Goal: Task Accomplishment & Management: Use online tool/utility

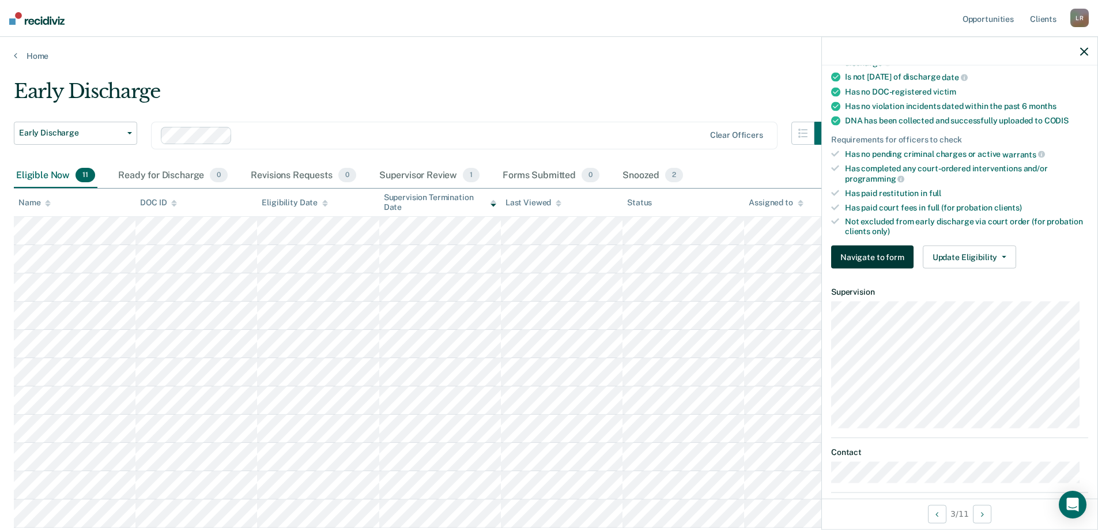
scroll to position [288, 0]
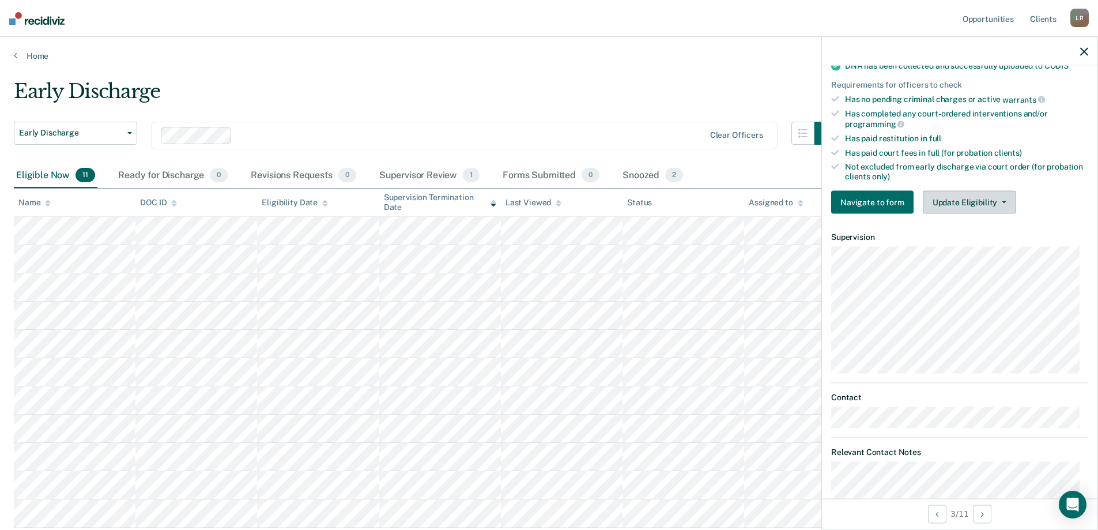
click at [961, 196] on button "Update Eligibility" at bounding box center [969, 202] width 93 height 23
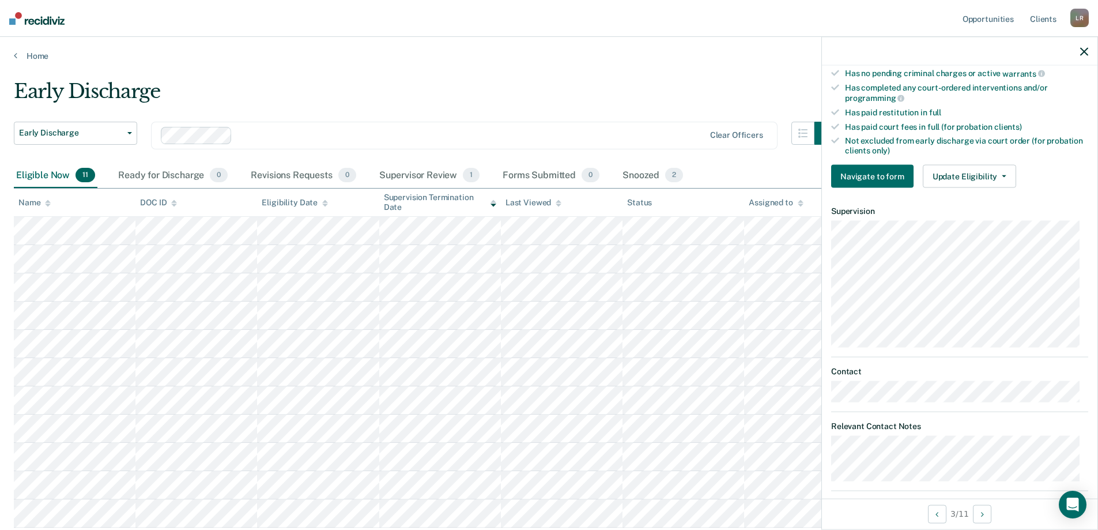
scroll to position [328, 0]
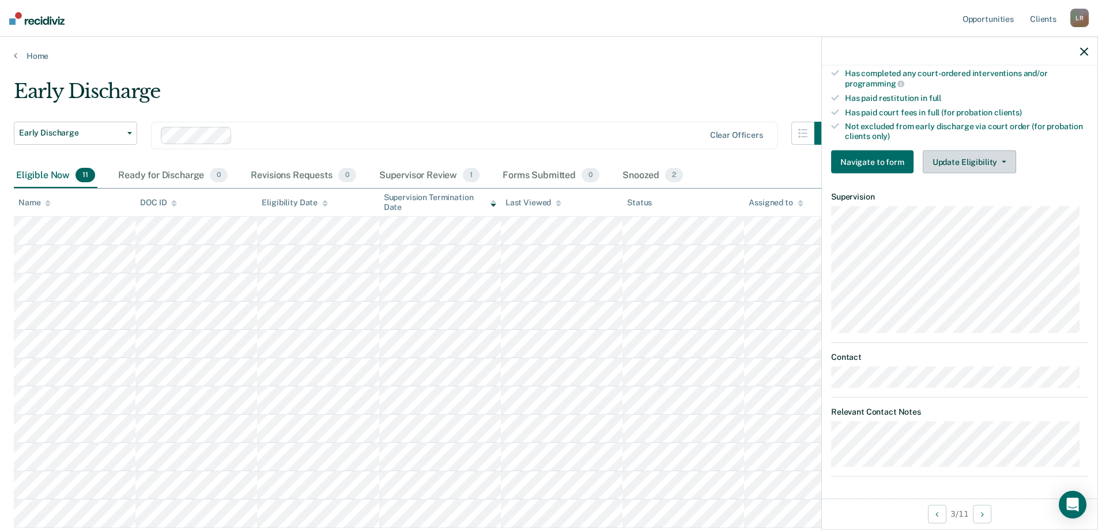
click at [980, 163] on button "Update Eligibility" at bounding box center [969, 161] width 93 height 23
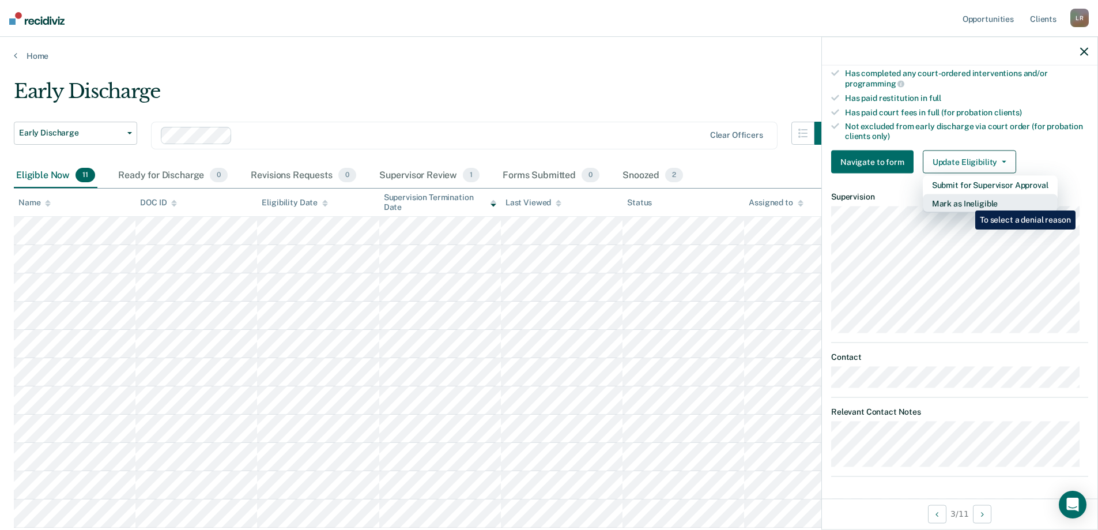
click at [966, 202] on button "Mark as Ineligible" at bounding box center [990, 203] width 135 height 18
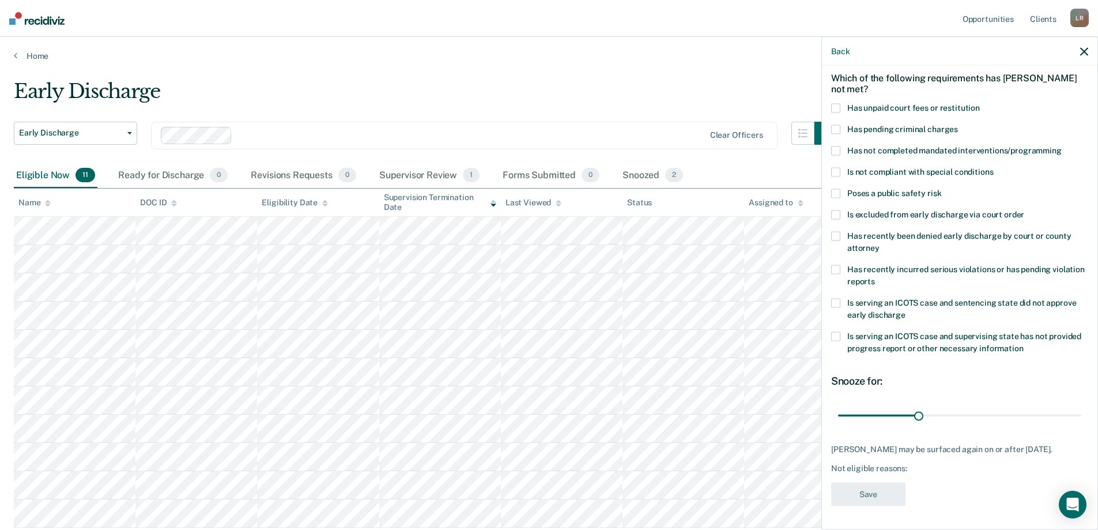
click at [834, 104] on span at bounding box center [835, 108] width 9 height 9
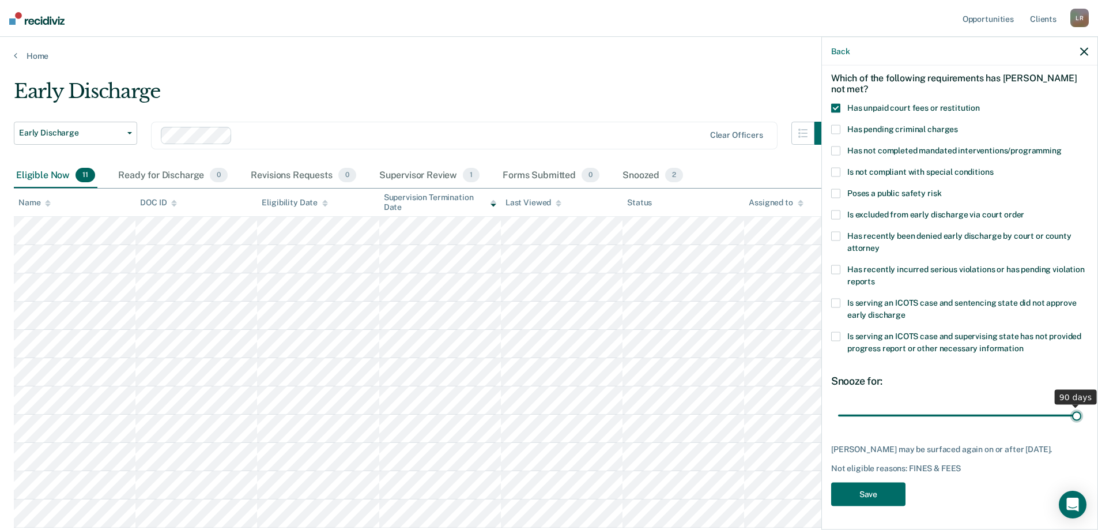
drag, startPoint x: 918, startPoint y: 406, endPoint x: 1084, endPoint y: 413, distance: 166.1
type input "90"
click at [1081, 413] on input "range" at bounding box center [959, 415] width 243 height 20
click at [851, 489] on button "Save" at bounding box center [868, 494] width 74 height 24
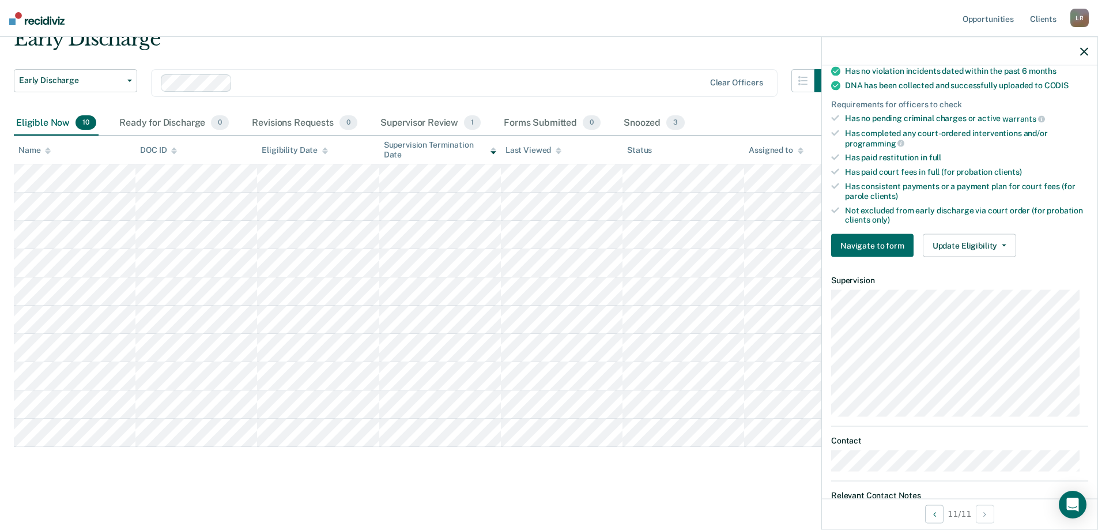
scroll to position [307, 0]
click at [969, 244] on button "Update Eligibility" at bounding box center [969, 246] width 93 height 23
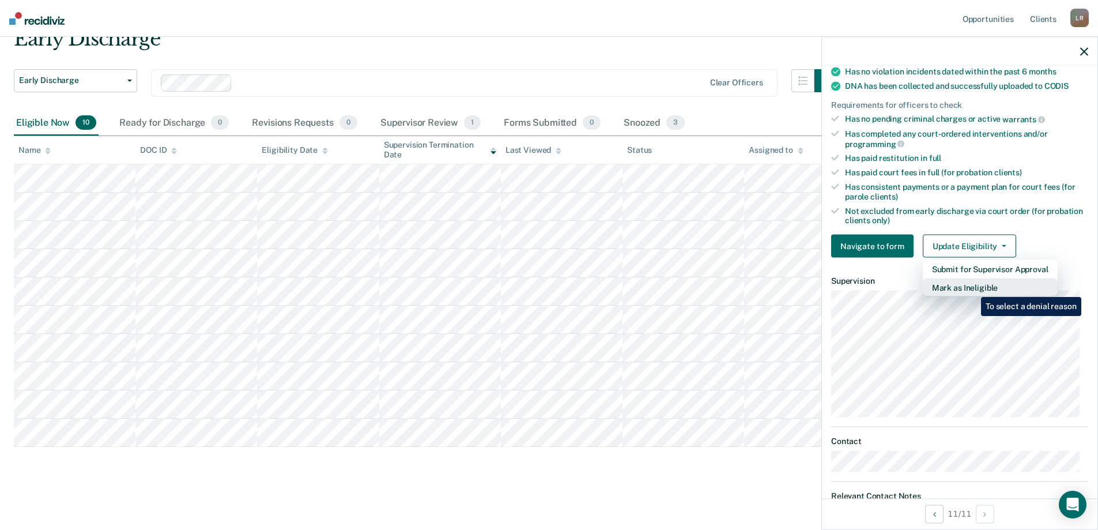
click at [972, 288] on button "Mark as Ineligible" at bounding box center [990, 287] width 135 height 18
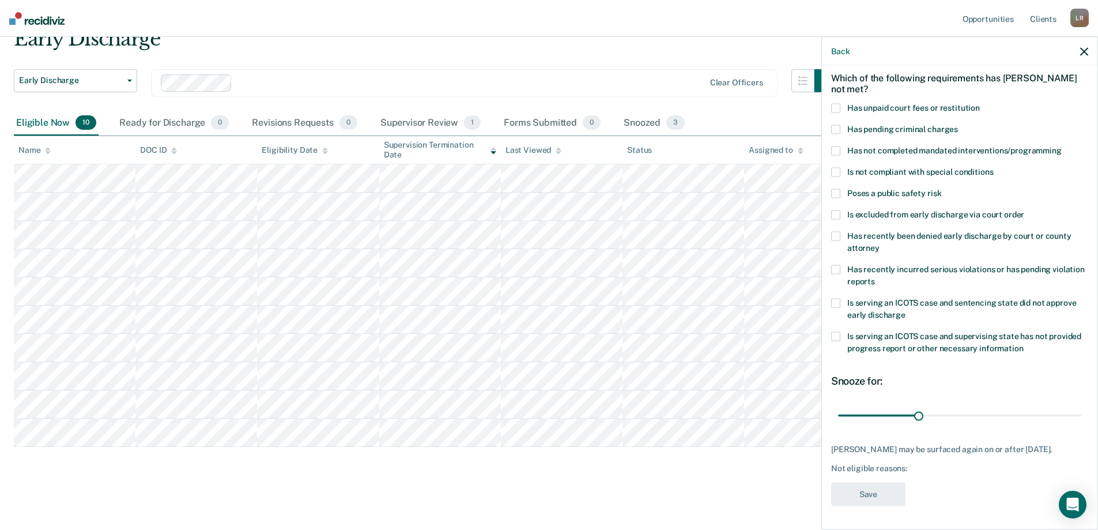
click at [836, 168] on span at bounding box center [835, 172] width 9 height 9
click at [834, 168] on span at bounding box center [835, 172] width 9 height 9
click at [837, 265] on span at bounding box center [835, 269] width 9 height 9
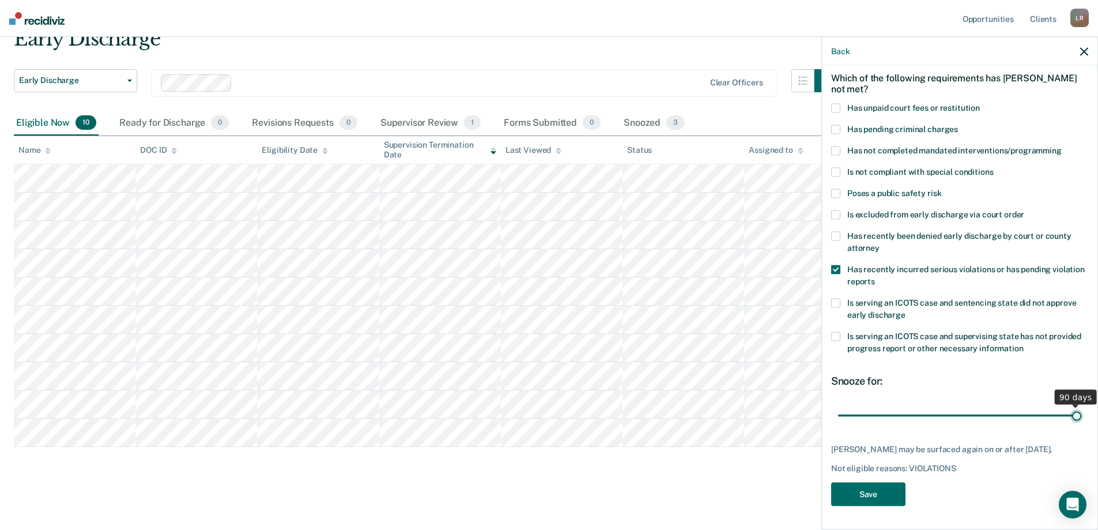
drag, startPoint x: 918, startPoint y: 404, endPoint x: 1093, endPoint y: 400, distance: 175.2
type input "90"
click at [1081, 405] on input "range" at bounding box center [959, 415] width 243 height 20
click at [881, 490] on button "Save" at bounding box center [868, 494] width 74 height 24
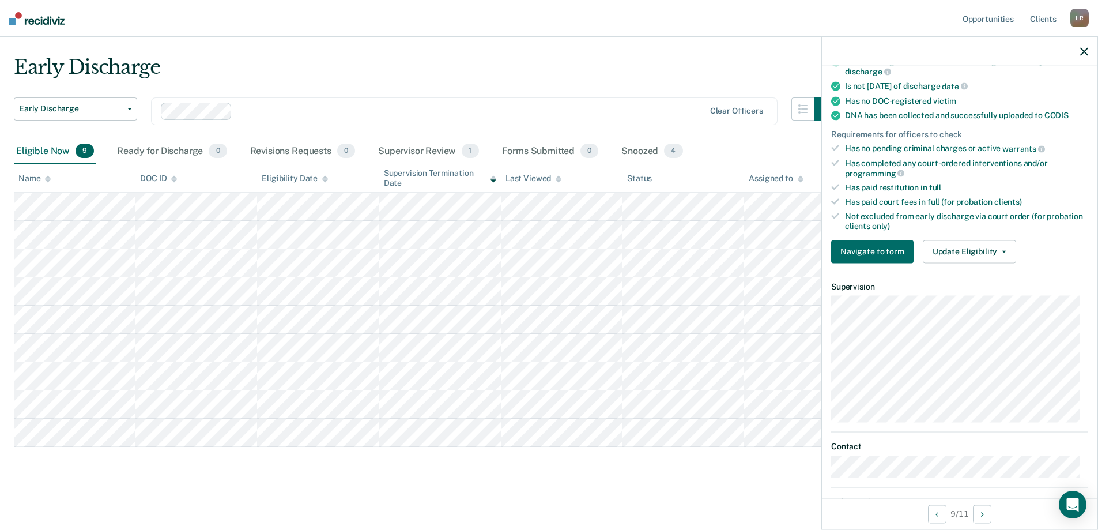
scroll to position [289, 0]
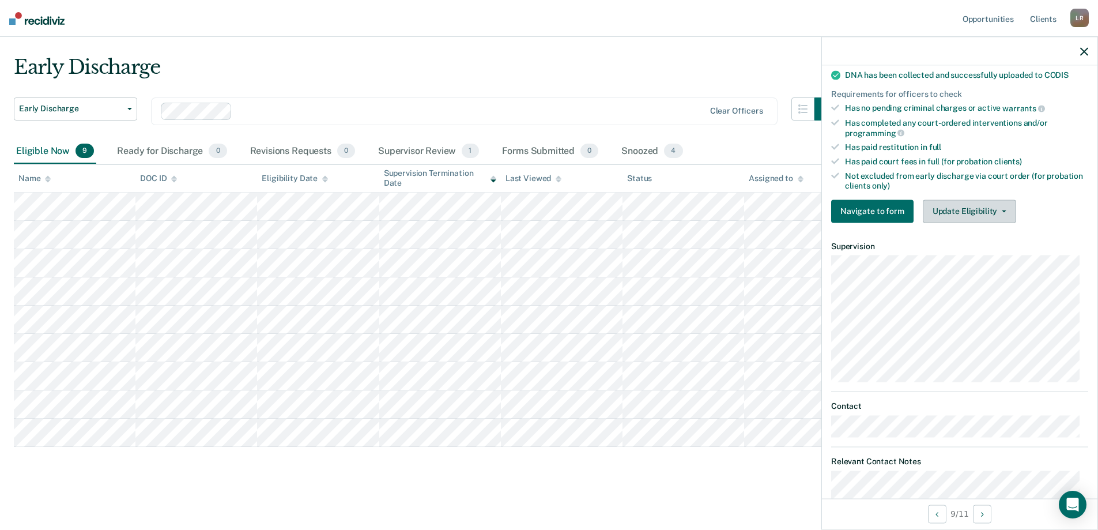
click at [977, 210] on button "Update Eligibility" at bounding box center [969, 210] width 93 height 23
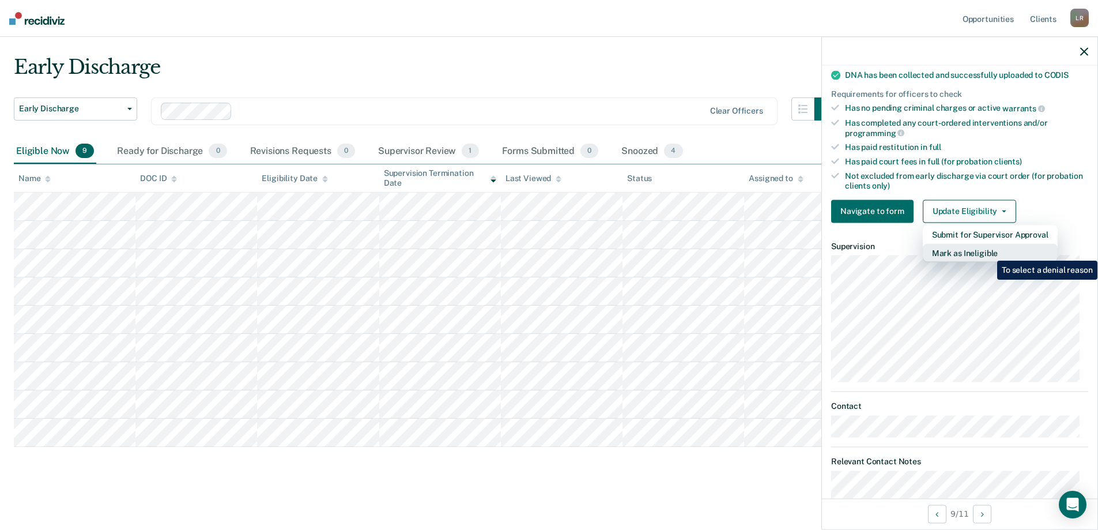
click at [988, 251] on button "Mark as Ineligible" at bounding box center [990, 252] width 135 height 18
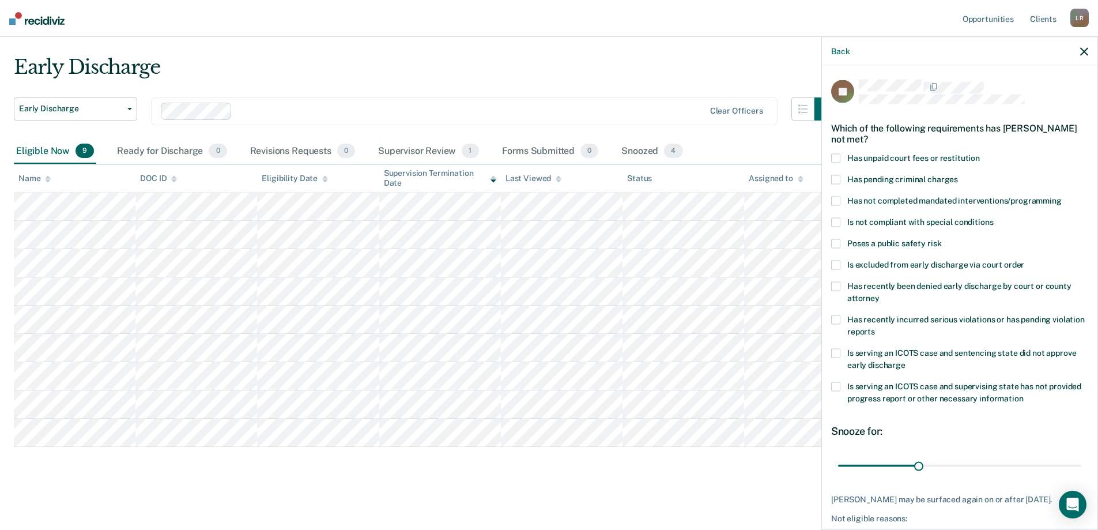
scroll to position [0, 0]
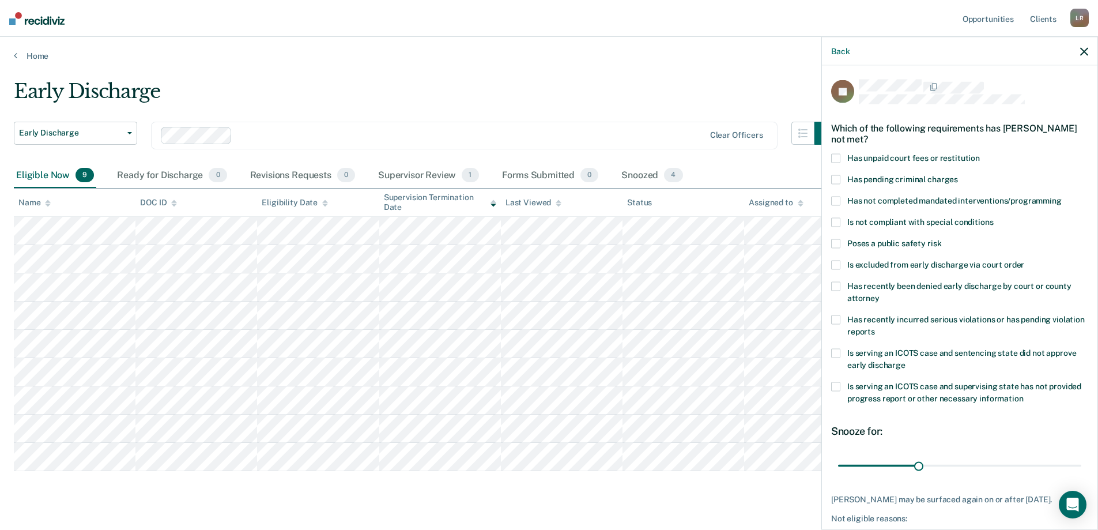
click at [840, 154] on span at bounding box center [835, 158] width 9 height 9
click at [840, 203] on span at bounding box center [835, 201] width 9 height 9
drag, startPoint x: 914, startPoint y: 464, endPoint x: 1136, endPoint y: 460, distance: 222.5
type input "90"
click at [1081, 460] on input "range" at bounding box center [959, 465] width 243 height 20
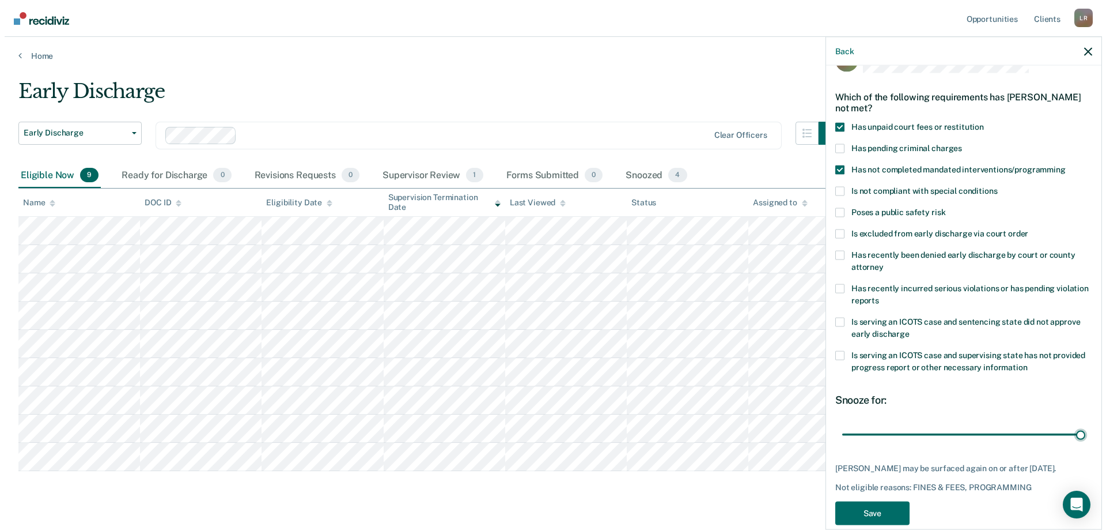
scroll to position [58, 0]
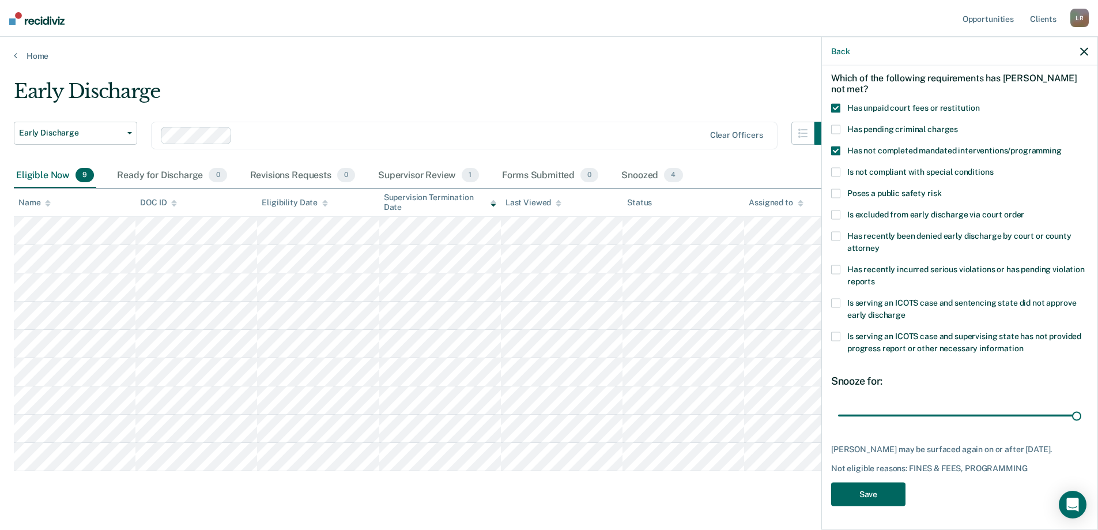
click at [861, 500] on button "Save" at bounding box center [868, 494] width 74 height 24
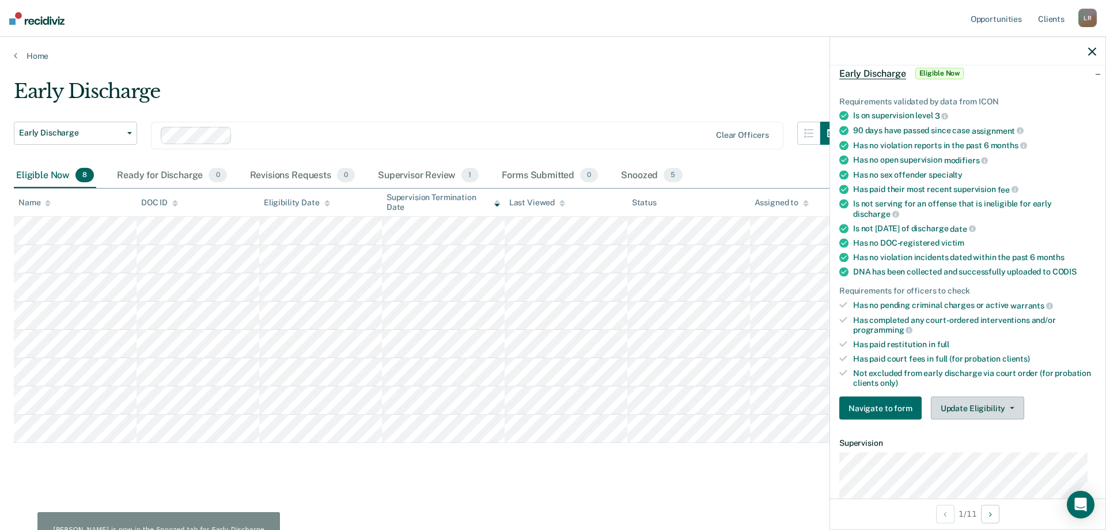
click at [959, 406] on button "Update Eligibility" at bounding box center [977, 407] width 93 height 23
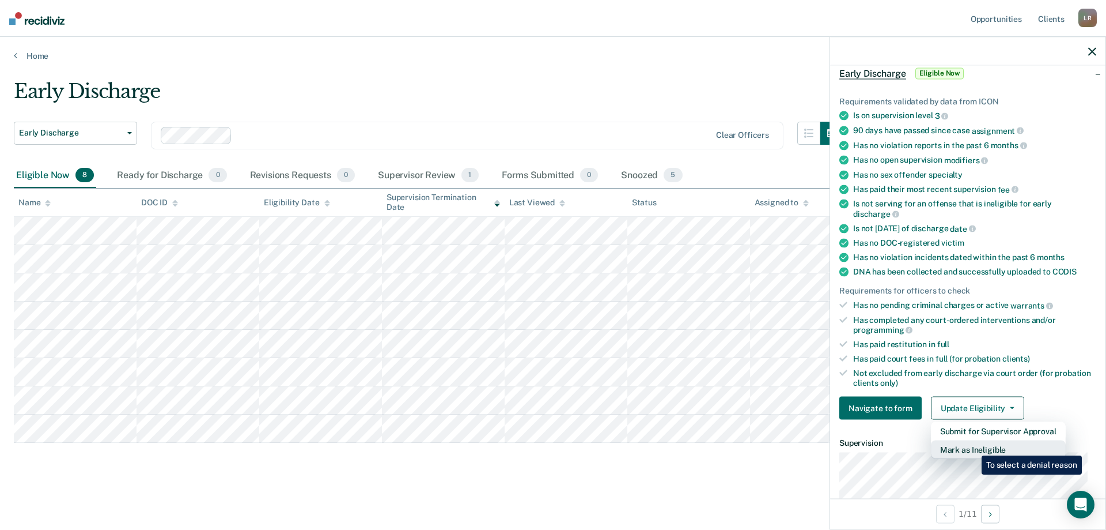
click at [973, 447] on button "Mark as Ineligible" at bounding box center [998, 449] width 135 height 18
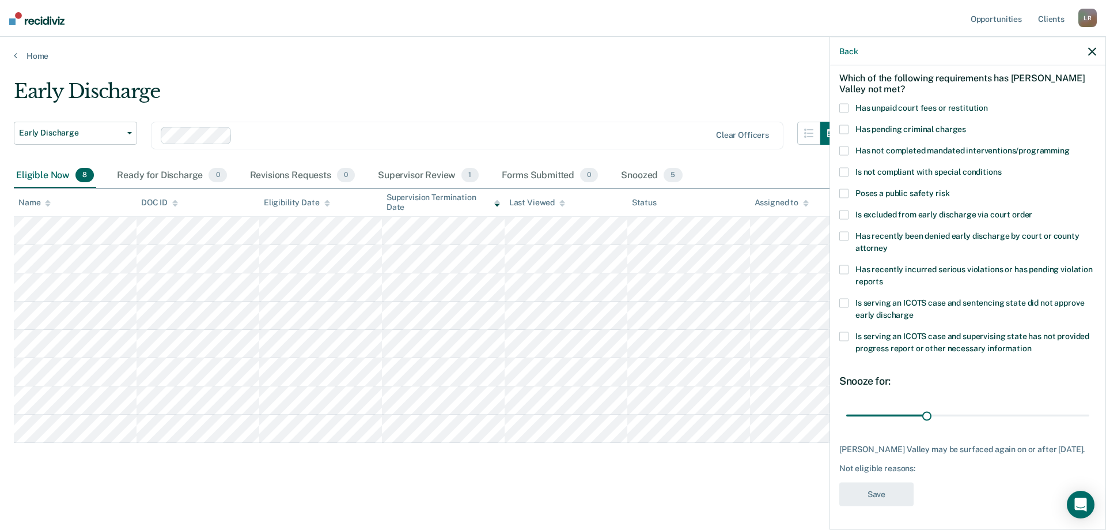
click at [850, 265] on label "Has recently incurred serious violations or has pending violation reports" at bounding box center [968, 277] width 257 height 24
click at [851, 232] on label "Has recently been denied early discharge by court or county attorney" at bounding box center [968, 244] width 257 height 24
click at [847, 232] on span at bounding box center [844, 236] width 9 height 9
click at [848, 265] on span at bounding box center [844, 269] width 9 height 9
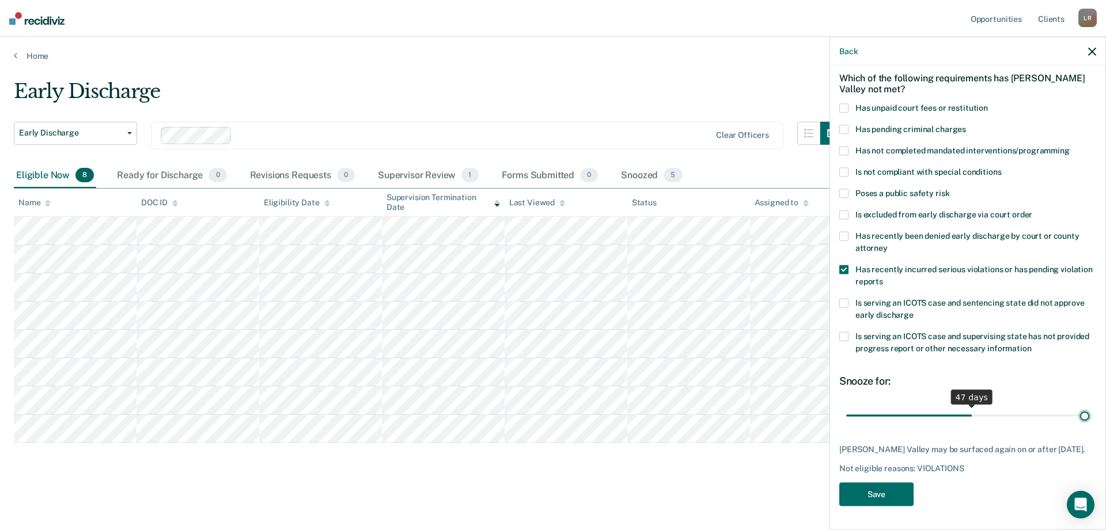
drag, startPoint x: 939, startPoint y: 406, endPoint x: 1249, endPoint y: 415, distance: 310.7
type input "90"
click at [1090, 415] on input "range" at bounding box center [968, 415] width 243 height 20
click at [894, 501] on button "Save" at bounding box center [877, 494] width 74 height 24
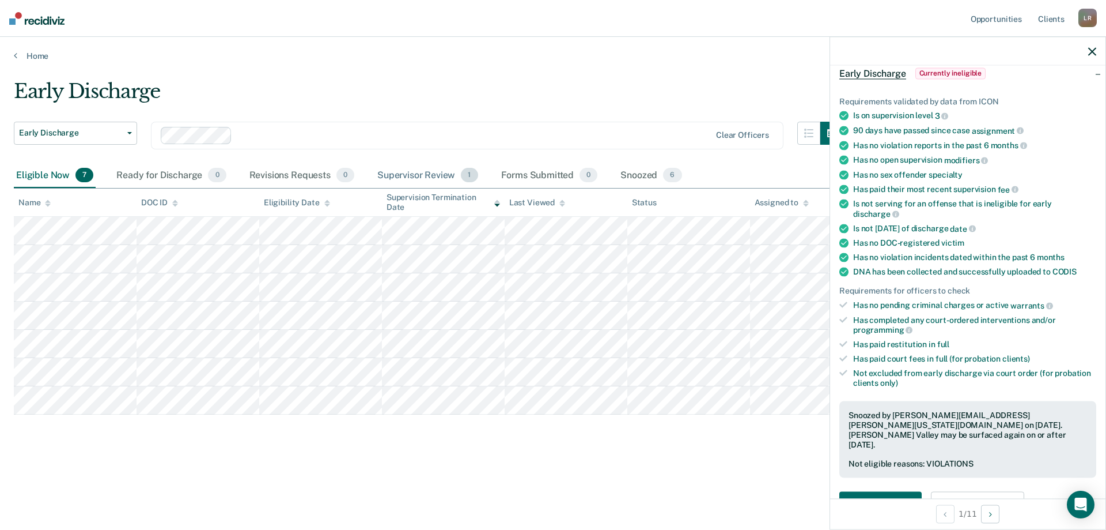
click at [406, 175] on div "Supervisor Review 1" at bounding box center [427, 175] width 105 height 25
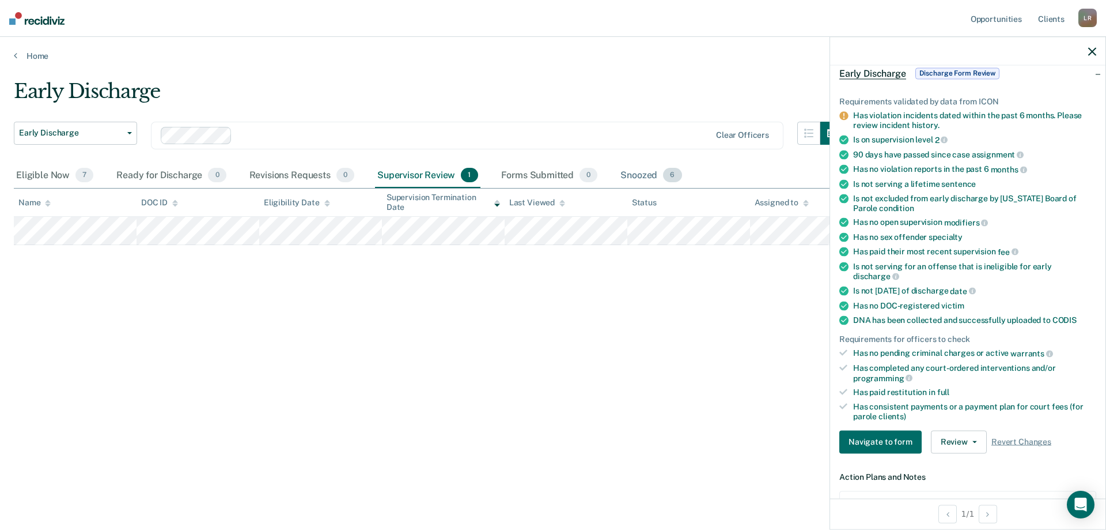
click at [652, 175] on div "Snoozed 6" at bounding box center [651, 175] width 66 height 25
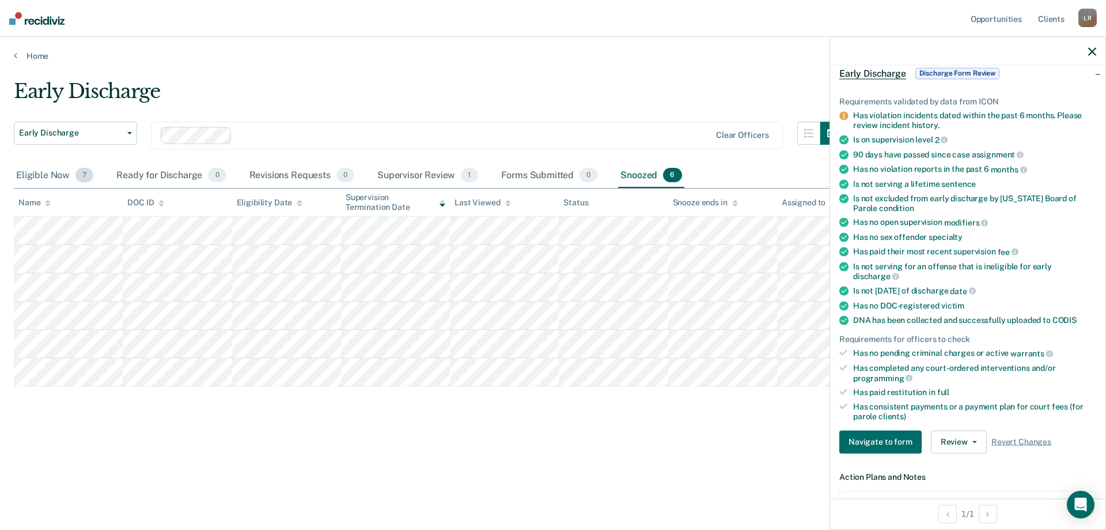
click at [54, 176] on div "Eligible Now 7" at bounding box center [55, 175] width 82 height 25
